Goal: Task Accomplishment & Management: Use online tool/utility

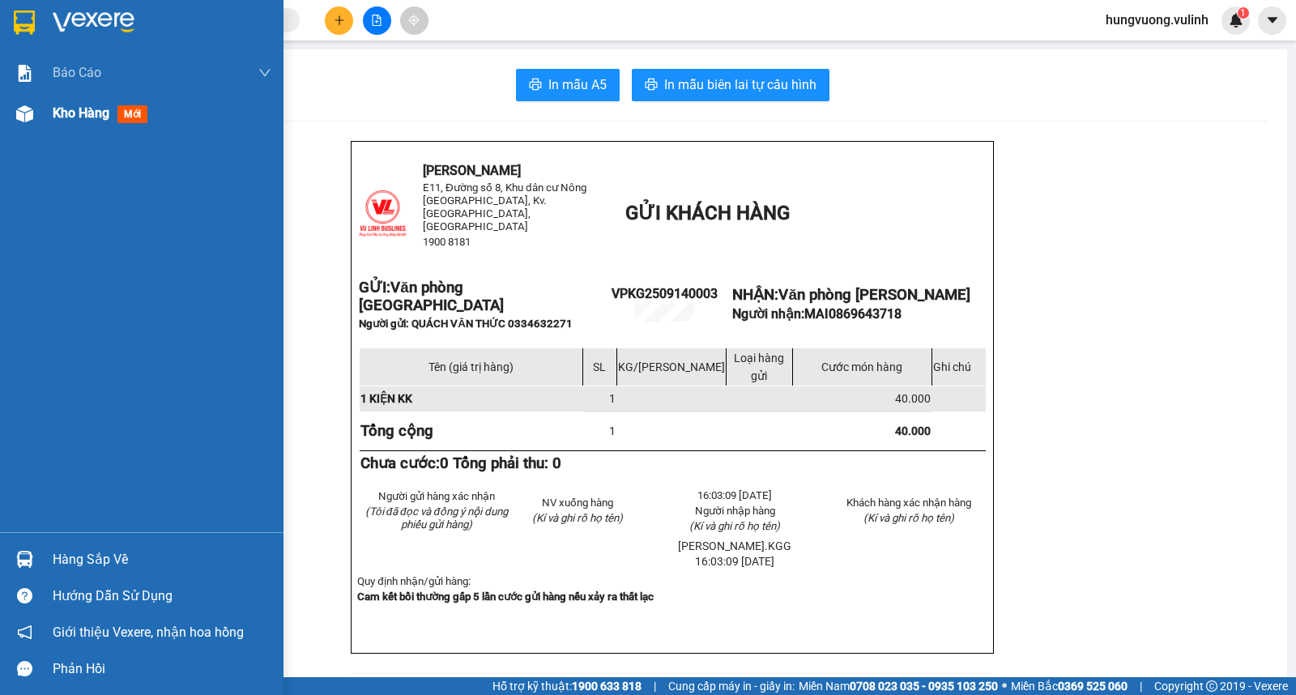
click at [19, 122] on div at bounding box center [25, 114] width 28 height 28
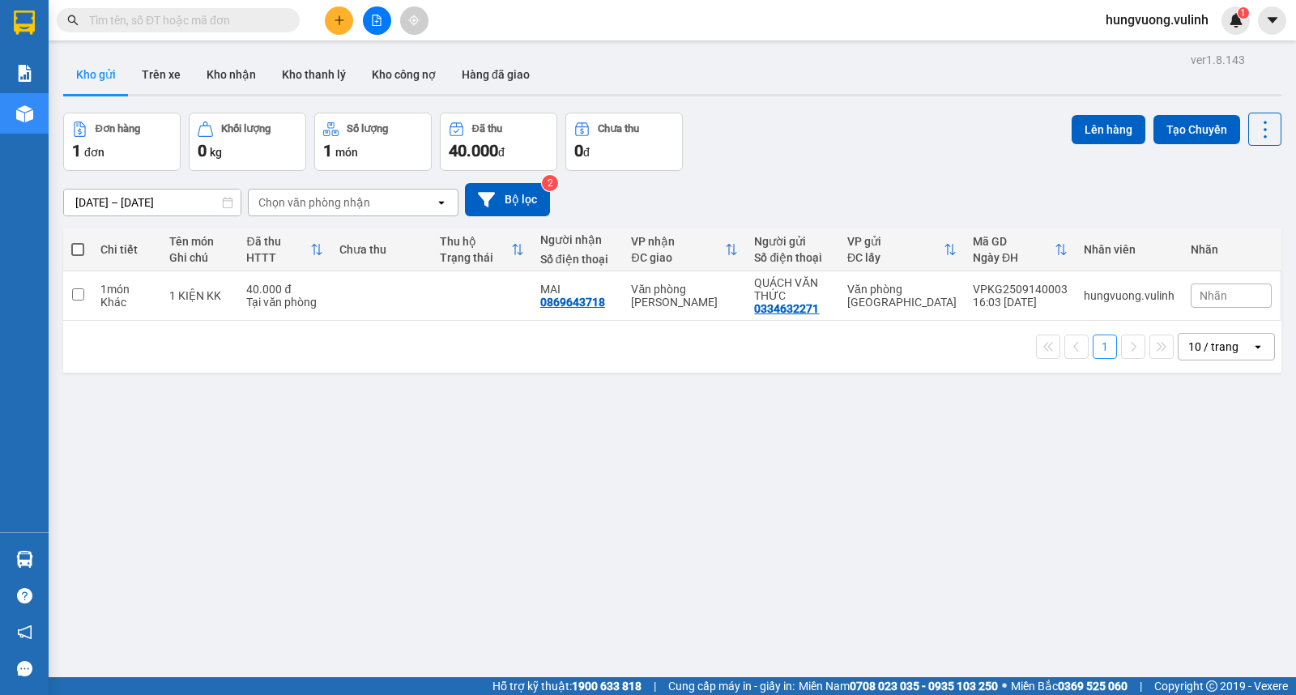
click at [75, 241] on label at bounding box center [77, 249] width 13 height 16
click at [78, 241] on input "checkbox" at bounding box center [78, 241] width 0 height 0
checkbox input "true"
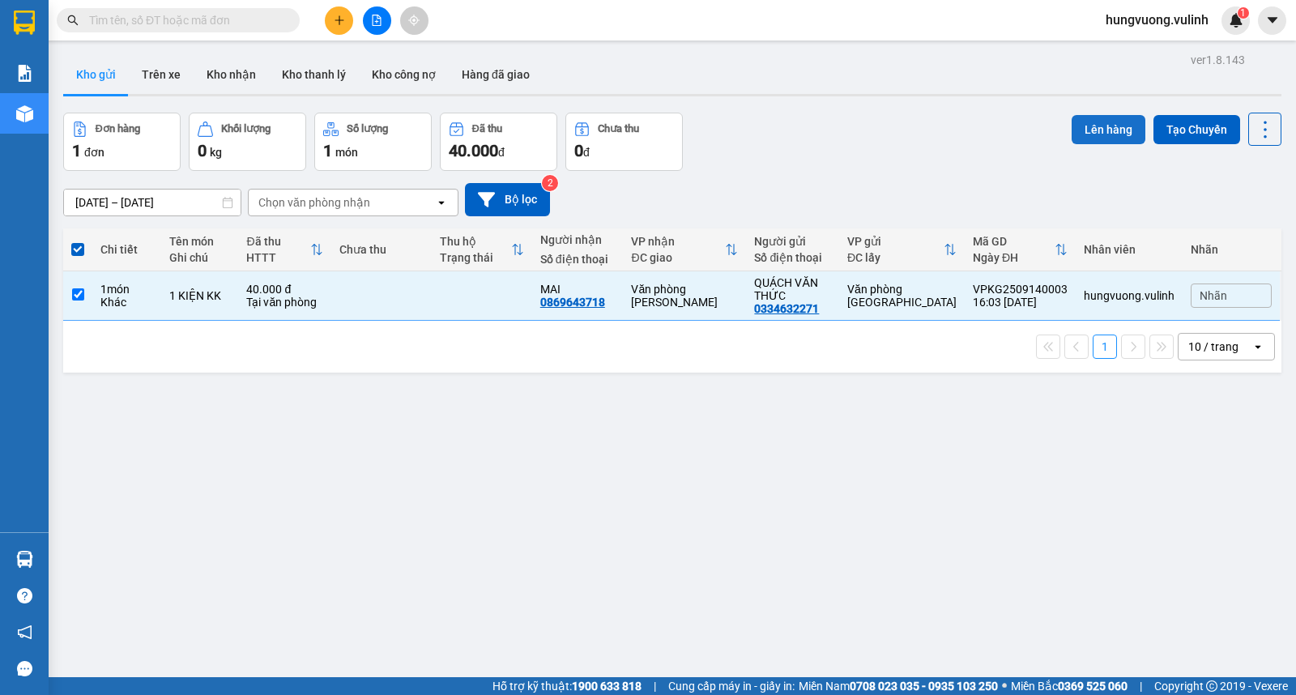
click at [1103, 122] on button "Lên hàng" at bounding box center [1109, 129] width 74 height 29
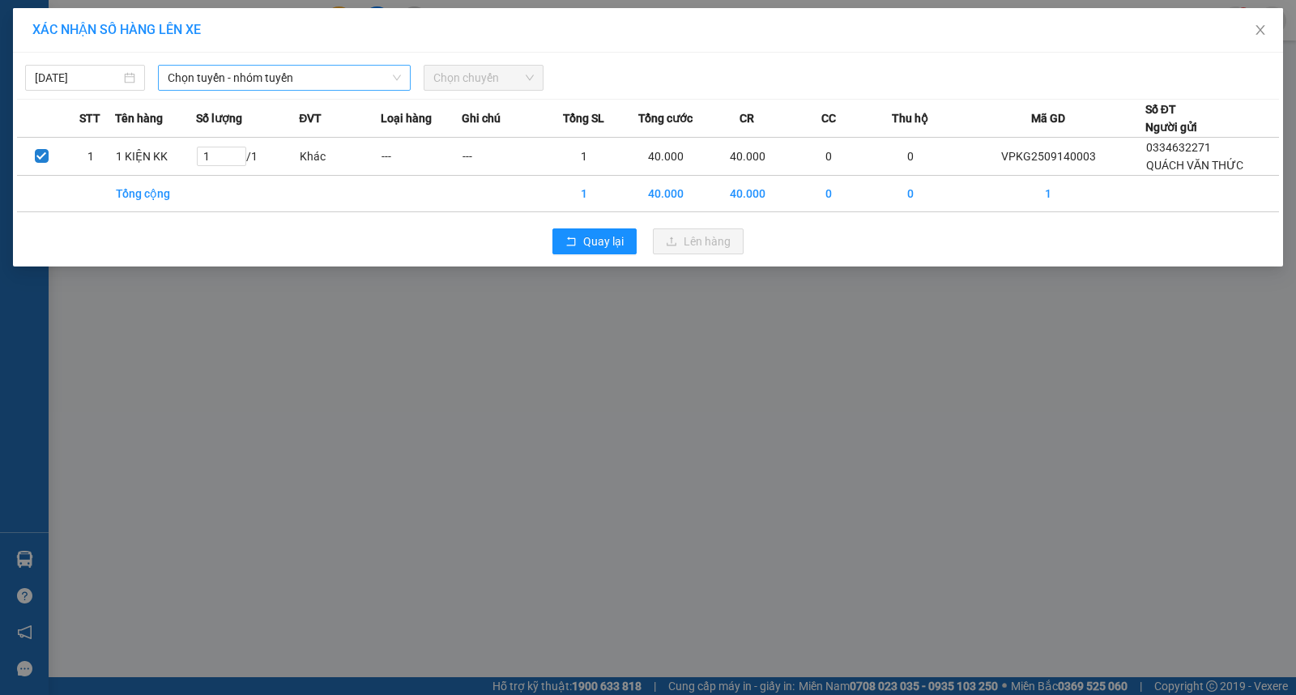
click at [329, 84] on span "Chọn tuyến - nhóm tuyến" at bounding box center [284, 78] width 233 height 24
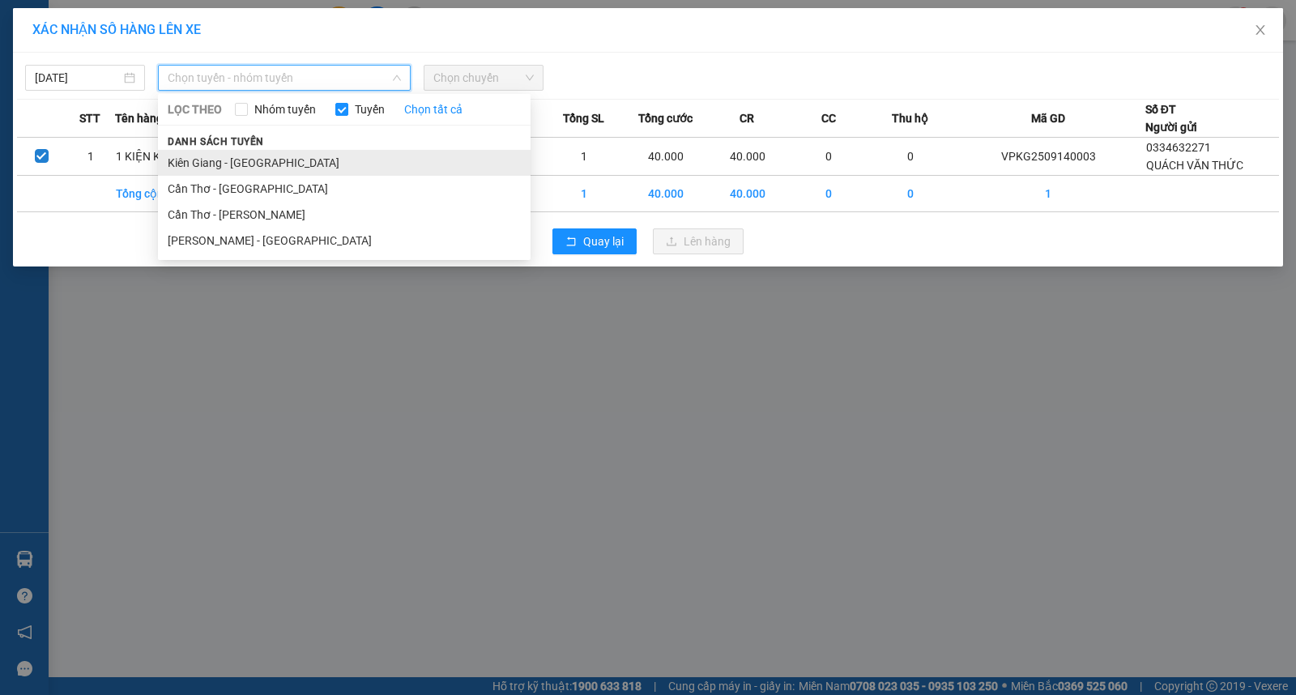
click at [344, 159] on li "Kiên Giang - [GEOGRAPHIC_DATA]" at bounding box center [344, 163] width 373 height 26
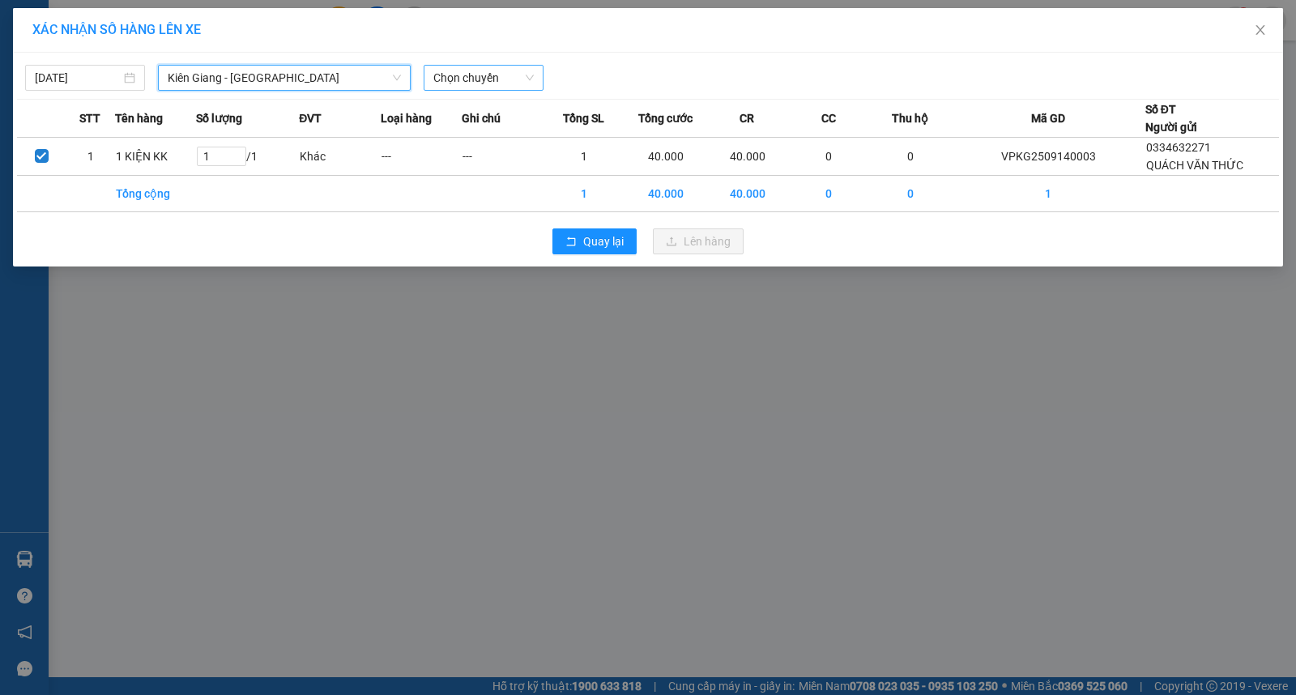
click at [506, 75] on span "Chọn chuyến" at bounding box center [483, 78] width 100 height 24
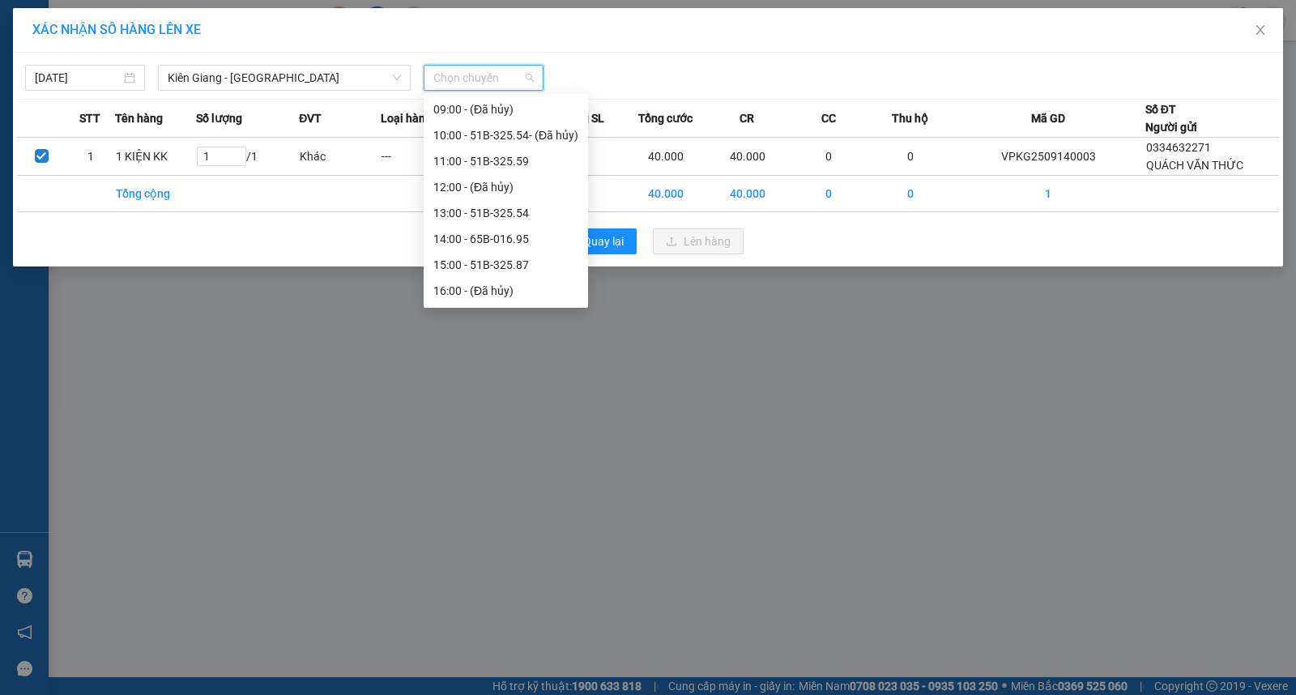
scroll to position [233, 0]
click at [533, 239] on div "17:00 - 65B-013.02" at bounding box center [505, 240] width 145 height 18
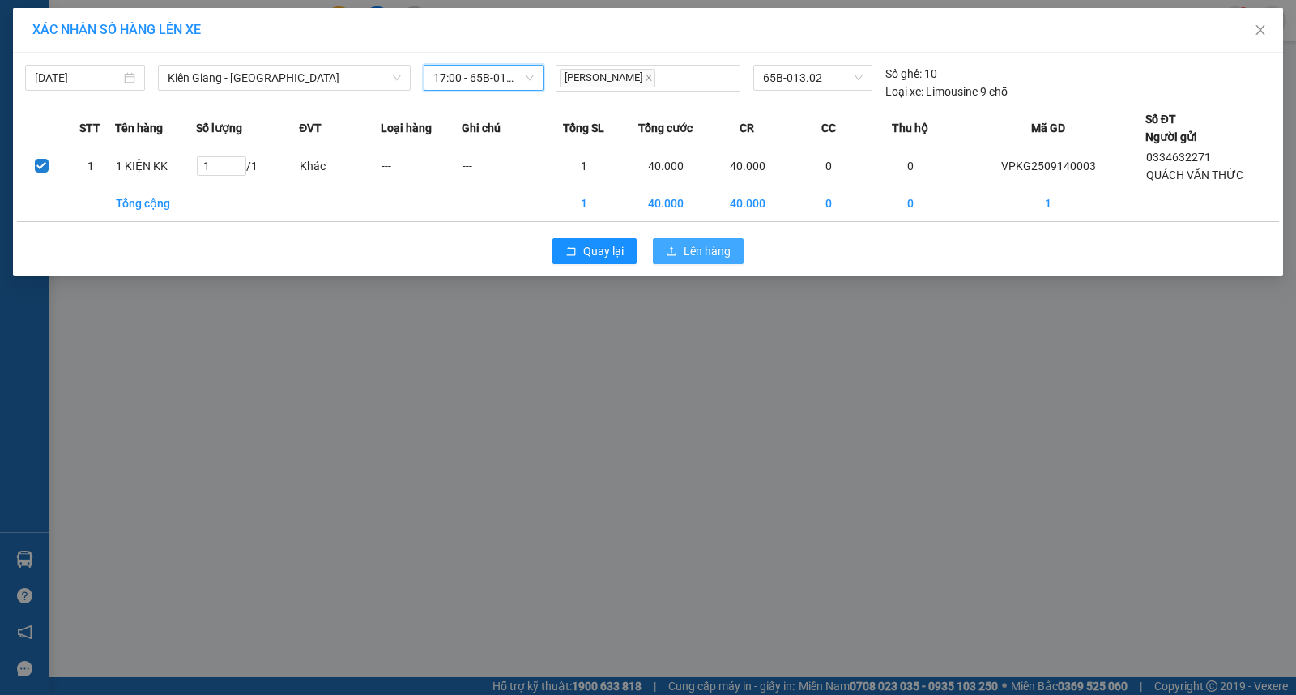
click at [699, 248] on span "Lên hàng" at bounding box center [707, 251] width 47 height 18
